Goal: Register for event/course

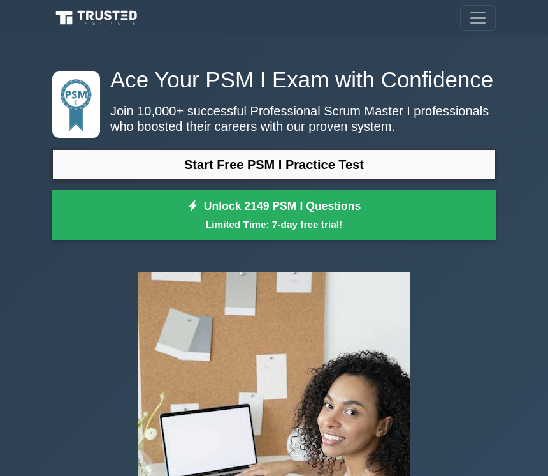
click at [336, 180] on link "Start Free PSM I Practice Test" at bounding box center [274, 164] width 444 height 31
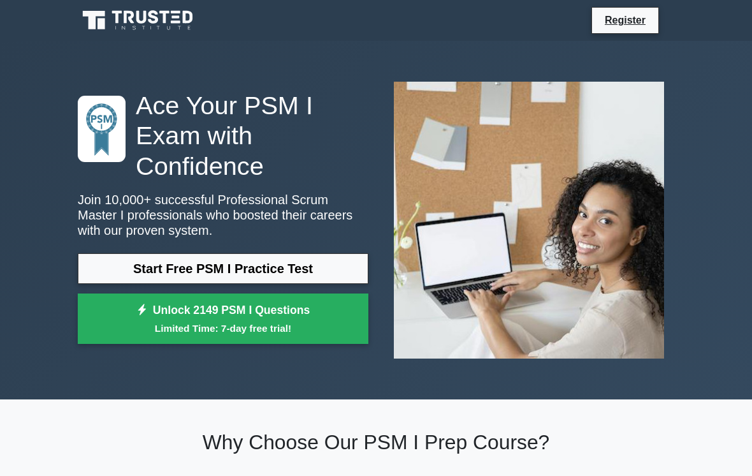
click at [296, 279] on link "Start Free PSM I Practice Test" at bounding box center [223, 268] width 291 height 31
click at [217, 277] on link "Start Free PSM I Practice Test" at bounding box center [223, 268] width 291 height 31
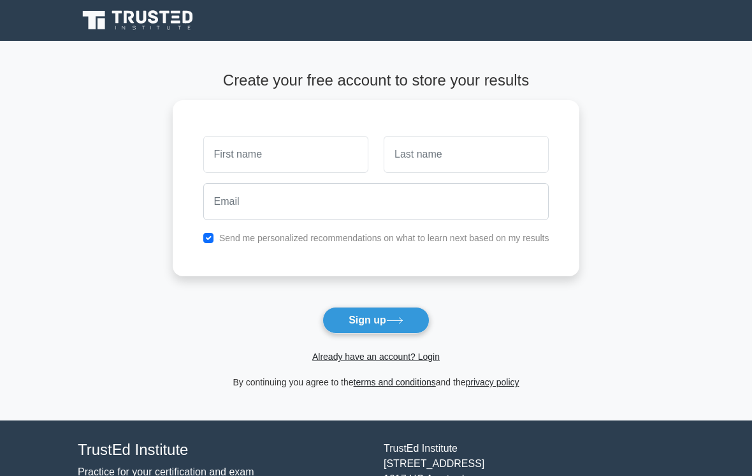
click at [18, 300] on main "Create your free account to store your results Send me personalized recommendat…" at bounding box center [376, 230] width 752 height 379
click at [19, 265] on main "Create your free account to store your results Send me personalized recommendat…" at bounding box center [376, 230] width 752 height 379
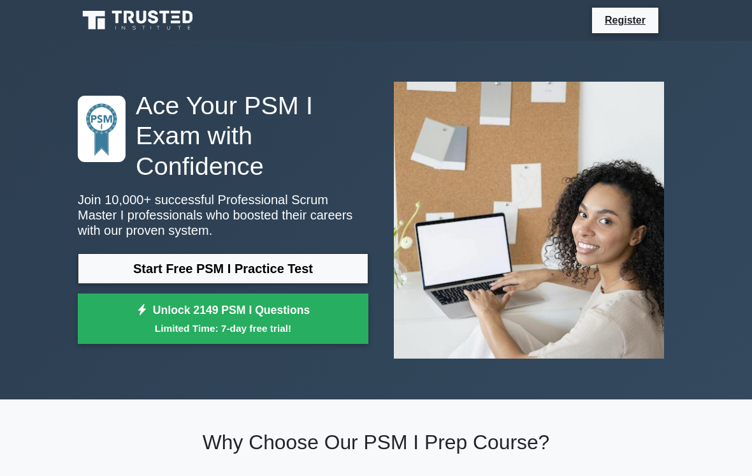
click at [253, 263] on link "Start Free PSM I Practice Test" at bounding box center [223, 268] width 291 height 31
